Goal: Obtain resource: Obtain resource

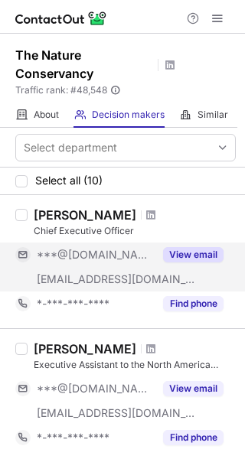
click at [204, 247] on button "View email" at bounding box center [193, 254] width 60 height 15
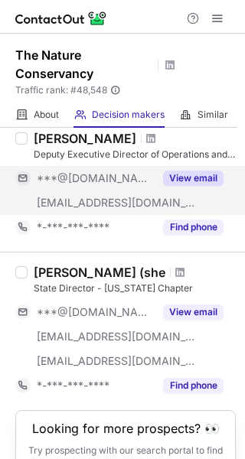
scroll to position [1215, 0]
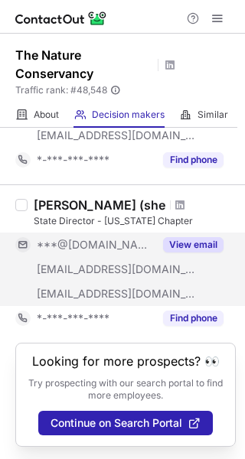
click at [195, 238] on button "View email" at bounding box center [193, 244] width 60 height 15
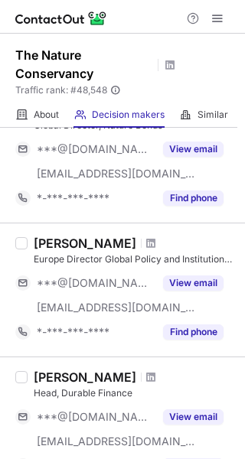
scroll to position [0, 0]
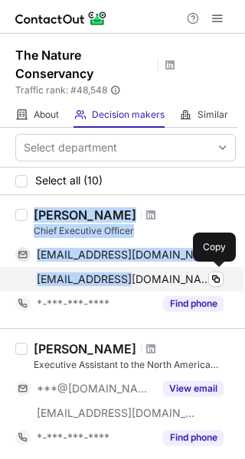
drag, startPoint x: 34, startPoint y: 217, endPoint x: 116, endPoint y: 279, distance: 102.7
click at [116, 279] on div "[PERSON_NAME] Chief Executive Officer [EMAIL_ADDRESS][DOMAIN_NAME] Verified Cop…" at bounding box center [132, 261] width 208 height 109
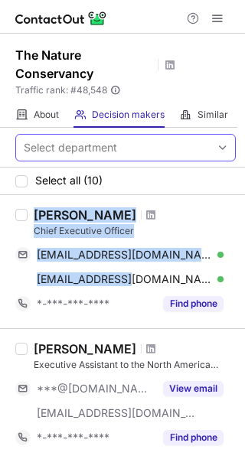
copy div "[PERSON_NAME] Chief Executive Officer [EMAIL_ADDRESS][DOMAIN_NAME] Verified Cop…"
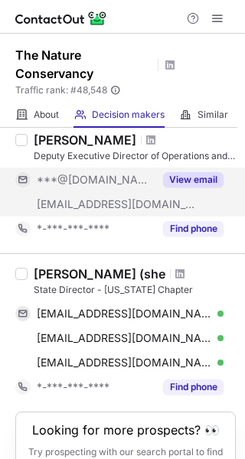
scroll to position [1215, 0]
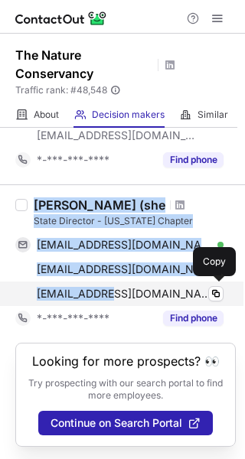
drag, startPoint x: 35, startPoint y: 207, endPoint x: 109, endPoint y: 301, distance: 119.2
click at [109, 301] on div "[PERSON_NAME] (she State Director - [US_STATE] Chapter [EMAIL_ADDRESS][DOMAIN_N…" at bounding box center [132, 263] width 208 height 133
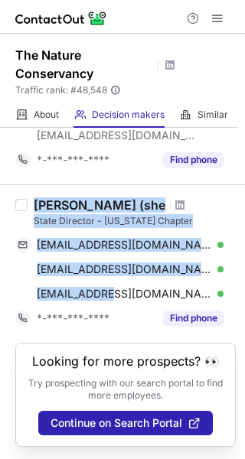
click at [177, 215] on div "State Director - [US_STATE] Chapter" at bounding box center [135, 221] width 202 height 14
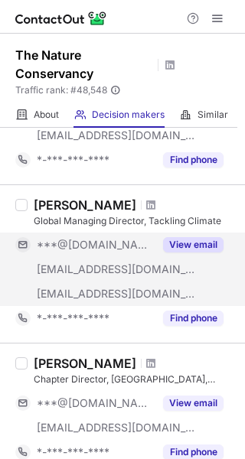
scroll to position [603, 0]
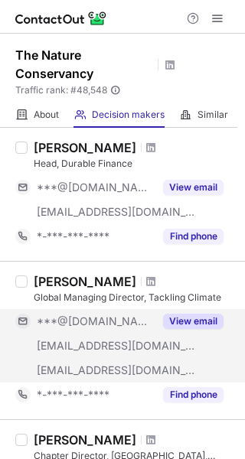
click at [184, 315] on button "View email" at bounding box center [193, 321] width 60 height 15
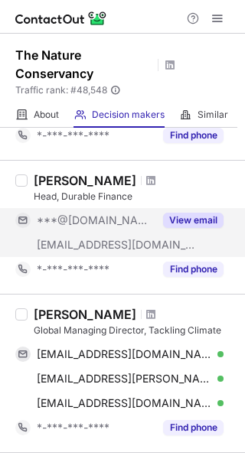
scroll to position [679, 0]
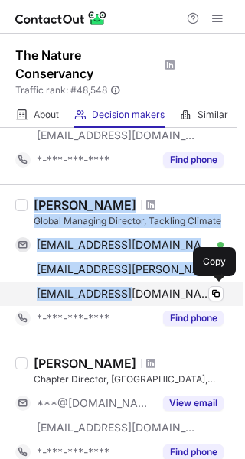
drag, startPoint x: 34, startPoint y: 205, endPoint x: 125, endPoint y: 298, distance: 129.8
click at [125, 298] on div "[PERSON_NAME] Global Managing Director, Tackling Climate [EMAIL_ADDRESS][DOMAIN…" at bounding box center [132, 263] width 208 height 133
